Goal: Transaction & Acquisition: Book appointment/travel/reservation

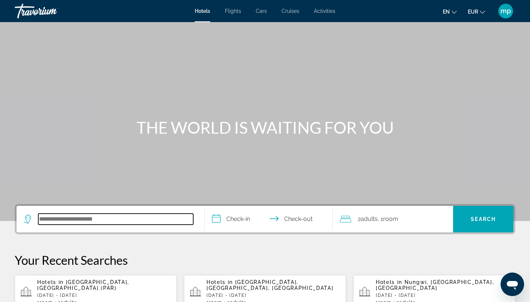
click at [57, 218] on input "Search hotel destination" at bounding box center [115, 219] width 155 height 11
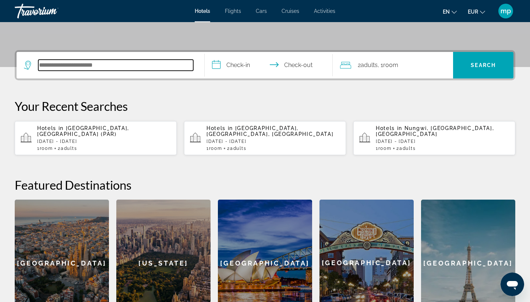
scroll to position [180, 0]
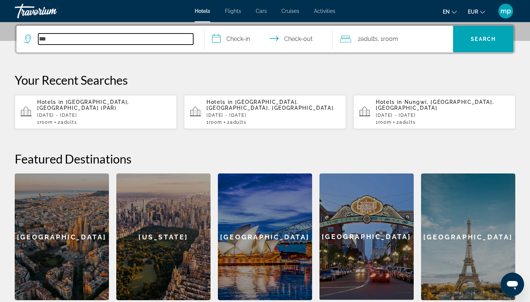
type input "***"
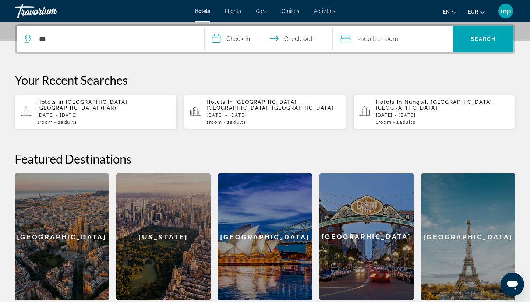
click at [239, 113] on p "[DATE] - [DATE]" at bounding box center [274, 115] width 134 height 5
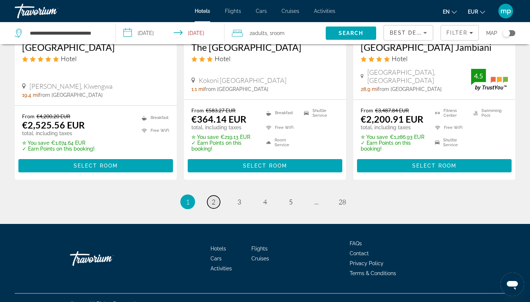
click at [216, 196] on link "page 2" at bounding box center [213, 202] width 13 height 13
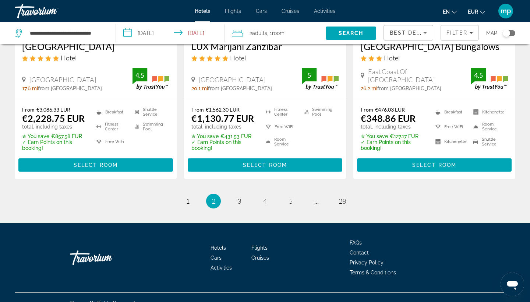
scroll to position [1013, 0]
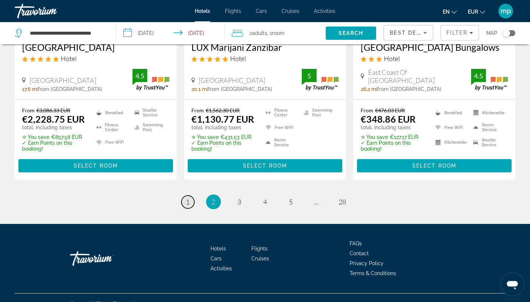
click at [189, 198] on span "1" at bounding box center [188, 202] width 4 height 8
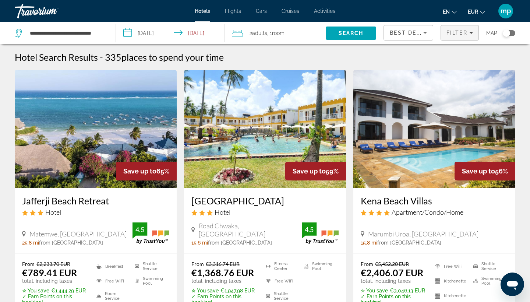
click at [459, 36] on span "Filters" at bounding box center [460, 33] width 38 height 18
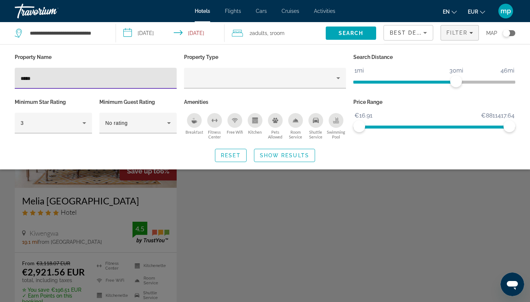
type input "*****"
drag, startPoint x: 116, startPoint y: 83, endPoint x: 201, endPoint y: 230, distance: 169.8
click at [201, 230] on div "Search widget" at bounding box center [265, 206] width 530 height 192
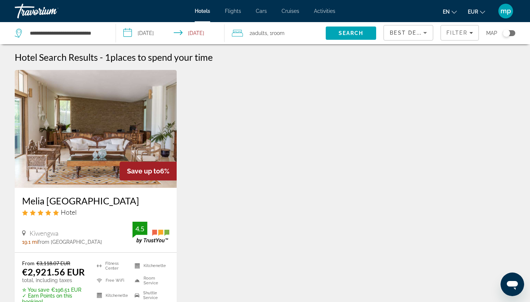
click at [94, 161] on img "Main content" at bounding box center [96, 129] width 162 height 118
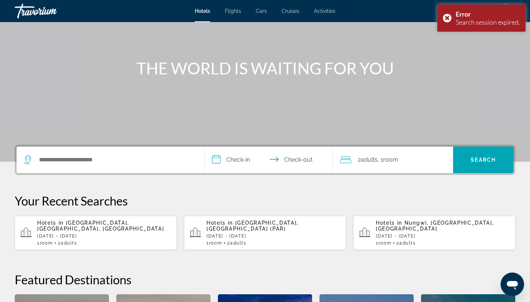
scroll to position [95, 0]
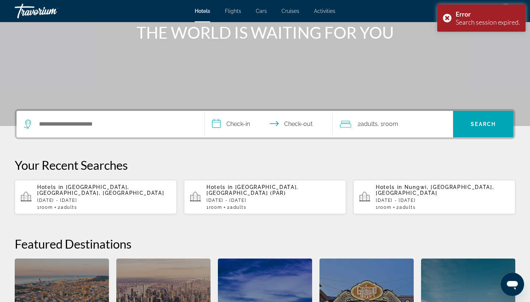
click at [112, 190] on span "[GEOGRAPHIC_DATA], [GEOGRAPHIC_DATA], [GEOGRAPHIC_DATA]" at bounding box center [100, 190] width 127 height 12
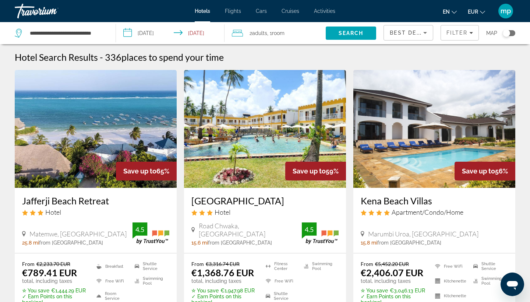
click at [450, 42] on div "Filter" at bounding box center [460, 33] width 38 height 22
click at [452, 36] on span "Filters" at bounding box center [460, 33] width 38 height 18
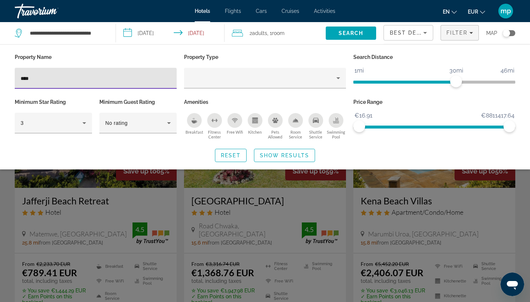
type input "*****"
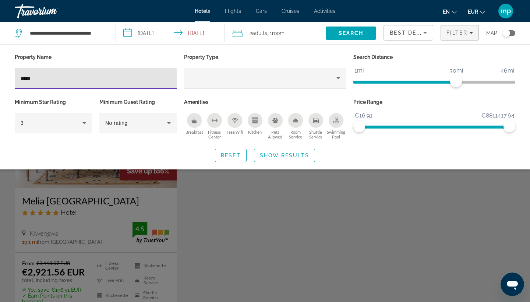
click at [204, 206] on div "Search widget" at bounding box center [265, 206] width 530 height 192
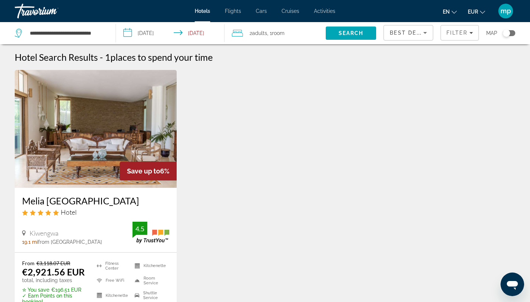
click at [110, 152] on img "Main content" at bounding box center [96, 129] width 162 height 118
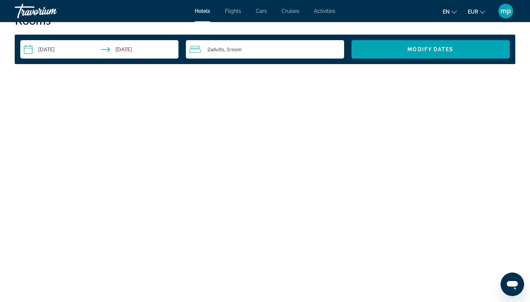
scroll to position [1025, 0]
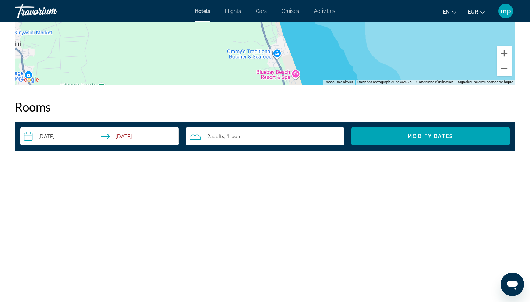
click at [78, 249] on img "Main content" at bounding box center [96, 212] width 162 height 92
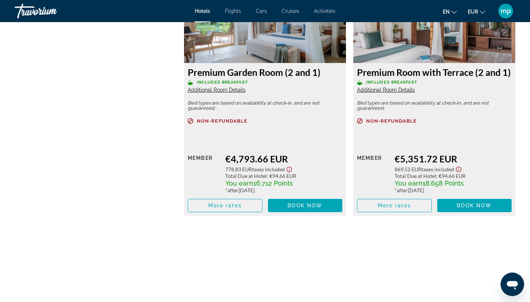
scroll to position [1804, 0]
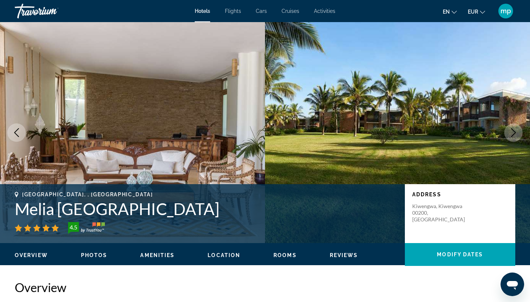
click at [506, 132] on button "Next image" at bounding box center [514, 132] width 18 height 18
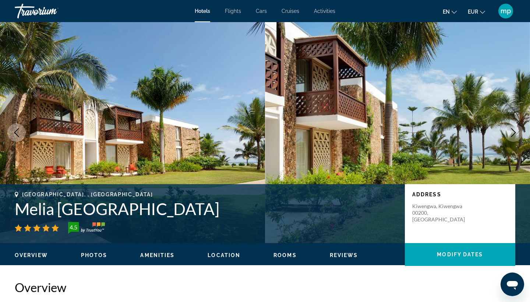
click at [506, 132] on button "Next image" at bounding box center [514, 132] width 18 height 18
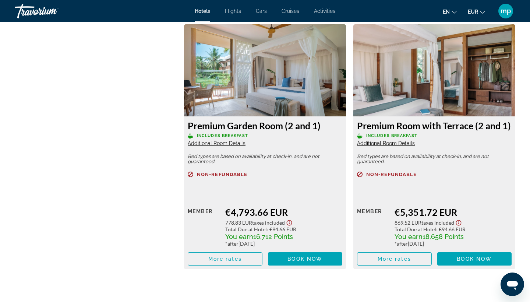
scroll to position [1751, 0]
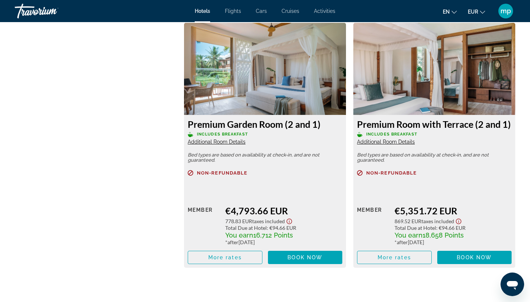
click at [514, 1] on div "Hotels Flights Cars Cruises Activities Hotels Flights Cars Cruises Activities e…" at bounding box center [265, 10] width 530 height 19
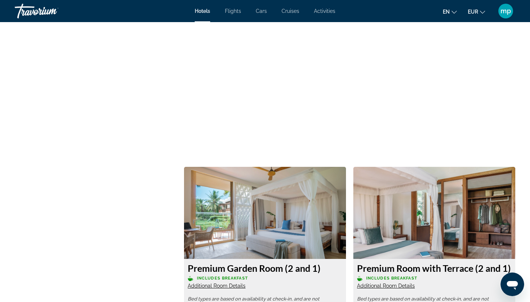
scroll to position [1589, 0]
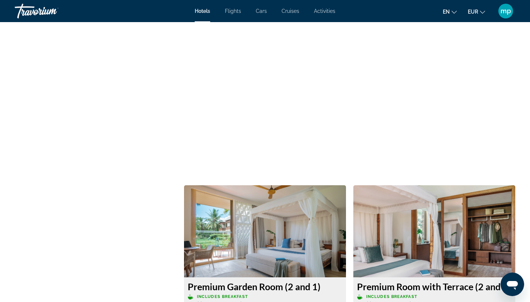
click at [446, 18] on div "en English Español Français Italiano Português русский EUR USD ($) MXN (Mex$) C…" at bounding box center [429, 10] width 173 height 15
click at [447, 17] on button "en English Español Français Italiano Português русский" at bounding box center [450, 11] width 14 height 11
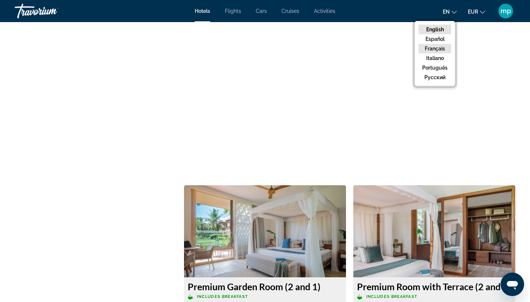
click at [439, 48] on button "Français" at bounding box center [435, 49] width 33 height 10
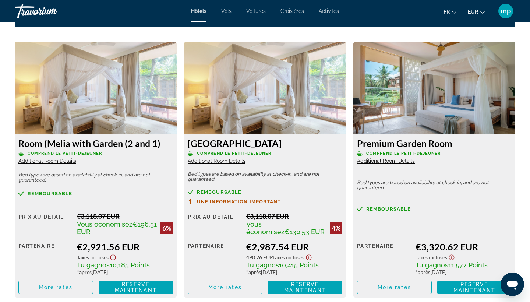
scroll to position [997, 0]
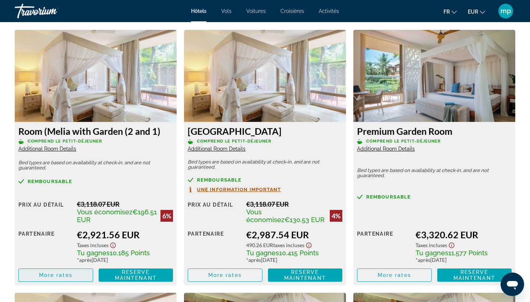
click at [54, 273] on span "Main content" at bounding box center [56, 275] width 74 height 18
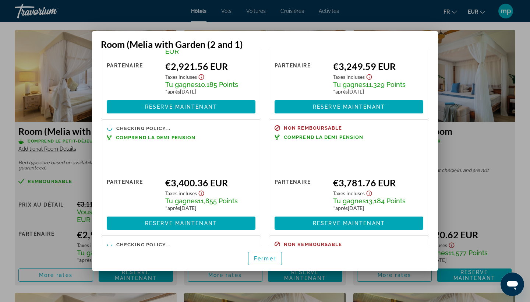
scroll to position [78, 0]
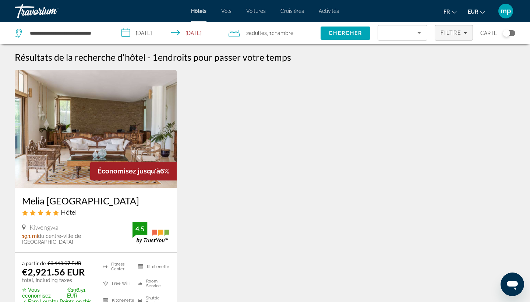
click at [451, 28] on span "Filters" at bounding box center [454, 33] width 38 height 18
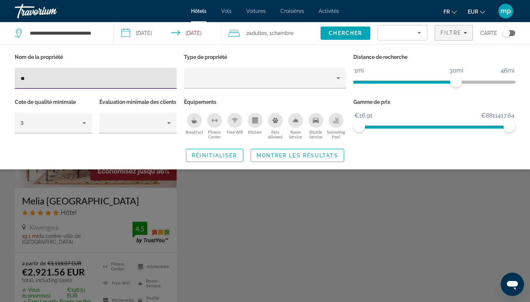
type input "*"
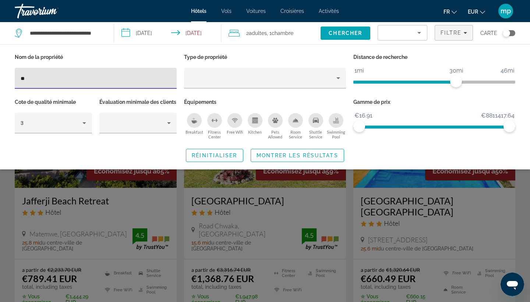
type input "***"
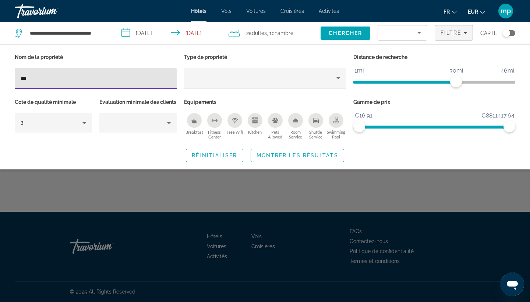
click at [9, 210] on div "Search widget" at bounding box center [265, 206] width 530 height 192
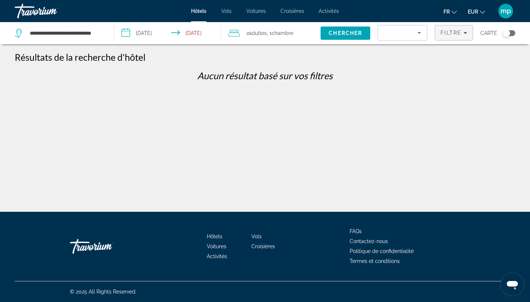
click at [461, 34] on span "Filtre" at bounding box center [451, 33] width 21 height 6
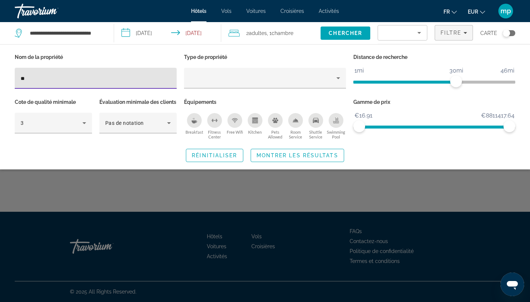
type input "*"
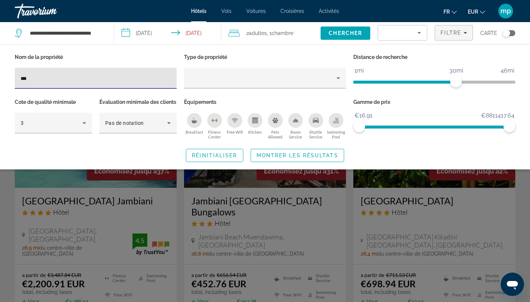
type input "****"
click at [7, 208] on div "Search widget" at bounding box center [265, 206] width 530 height 192
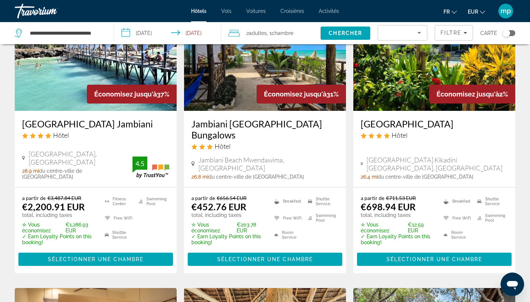
scroll to position [71, 0]
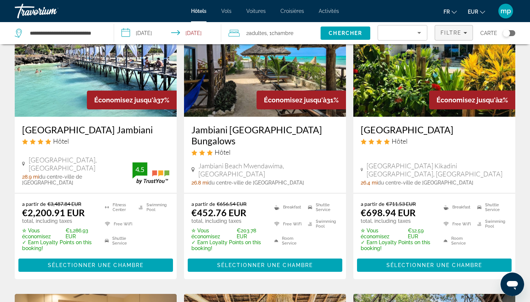
click at [458, 39] on span "Filters" at bounding box center [454, 33] width 38 height 18
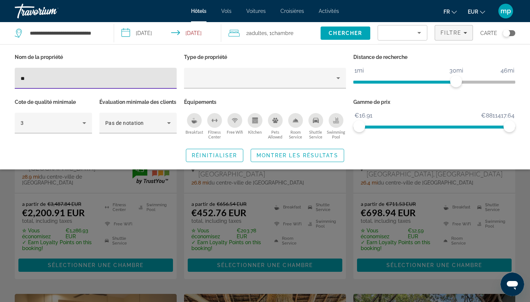
type input "*"
type input "****"
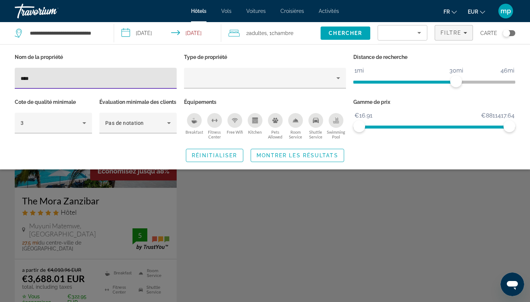
click at [227, 226] on div "Search widget" at bounding box center [265, 206] width 530 height 192
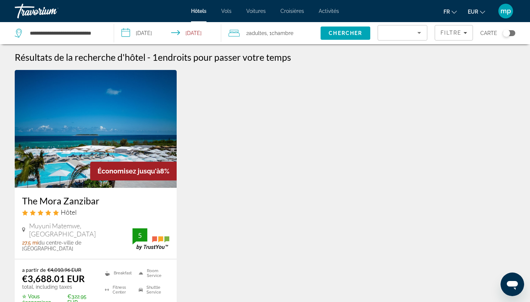
click at [74, 201] on h3 "The Mora Zanzibar" at bounding box center [95, 200] width 147 height 11
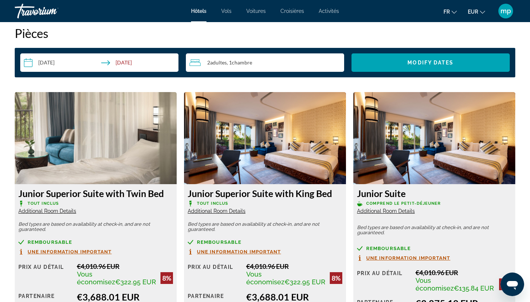
scroll to position [888, 0]
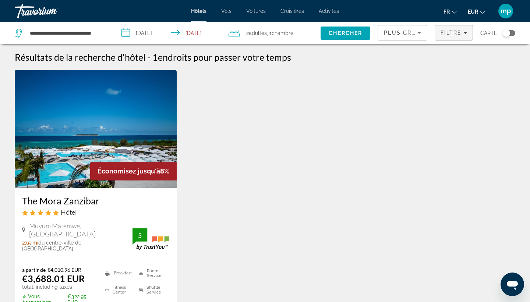
click at [449, 38] on span "Filters" at bounding box center [454, 33] width 38 height 18
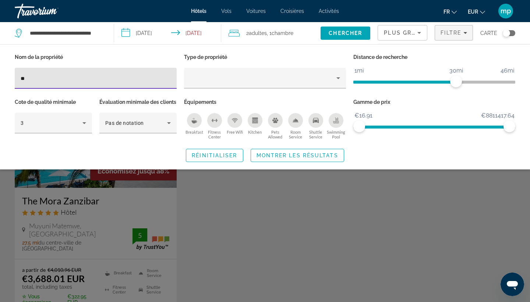
type input "*"
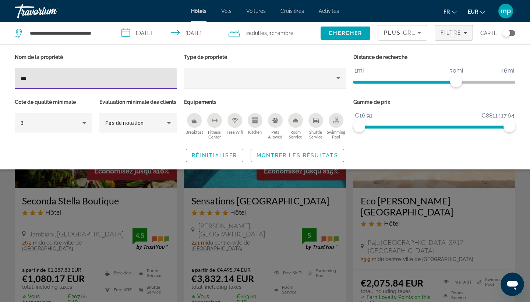
type input "***"
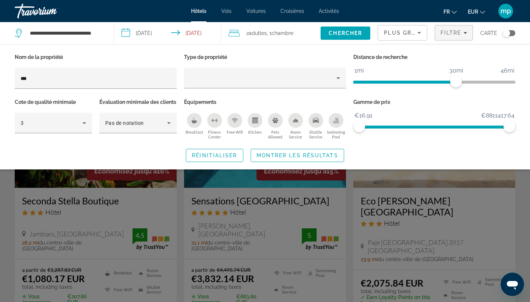
click at [218, 240] on div "Search widget" at bounding box center [265, 206] width 530 height 192
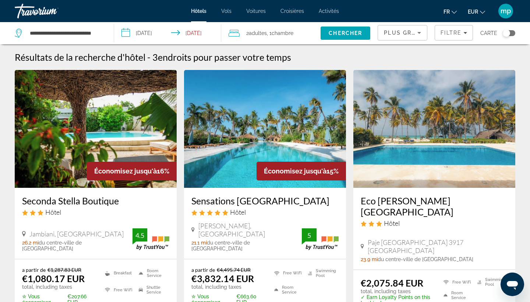
click at [232, 202] on h3 "Sensations [GEOGRAPHIC_DATA]" at bounding box center [265, 200] width 147 height 11
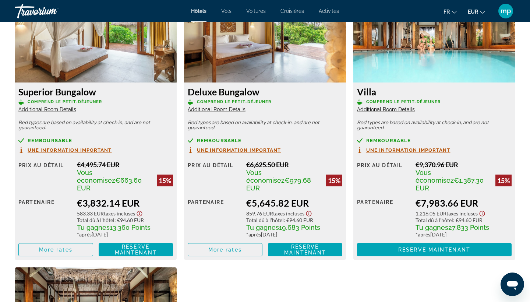
scroll to position [1054, 0]
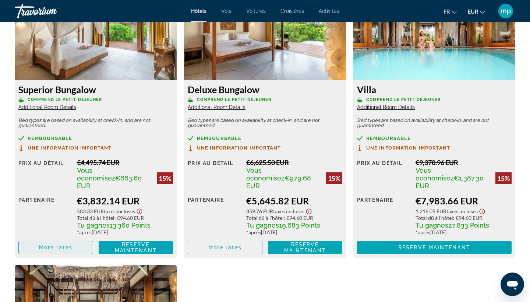
click at [69, 245] on span "More rates" at bounding box center [56, 248] width 34 height 6
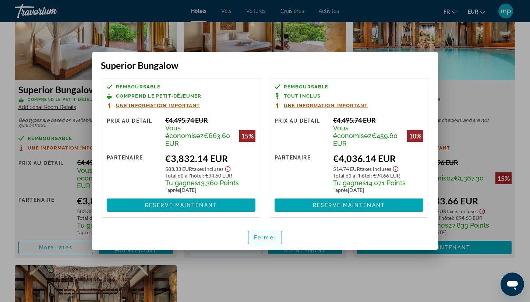
click at [267, 235] on span "Fermer" at bounding box center [265, 238] width 22 height 6
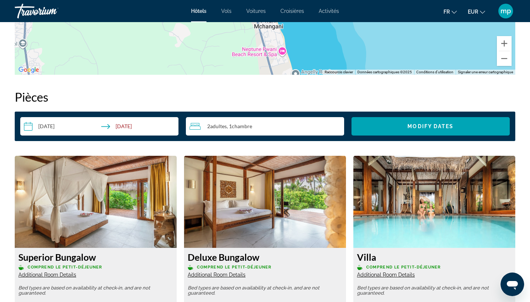
scroll to position [824, 0]
